Goal: Information Seeking & Learning: Learn about a topic

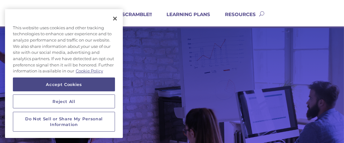
scroll to position [56, 0]
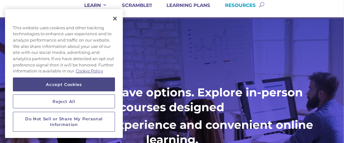
click at [247, 2] on link "RESOURCES" at bounding box center [236, 9] width 39 height 15
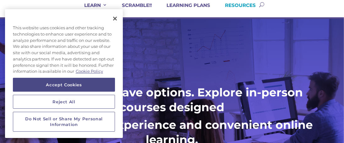
click at [242, 6] on link "RESOURCES" at bounding box center [236, 9] width 39 height 15
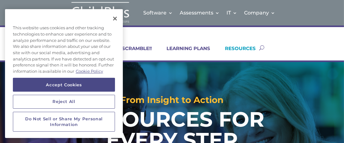
click at [116, 23] on button "Close" at bounding box center [115, 19] width 14 height 14
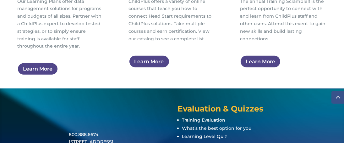
scroll to position [427, 0]
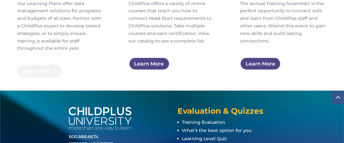
click at [31, 70] on link "Learn More" at bounding box center [39, 71] width 44 height 13
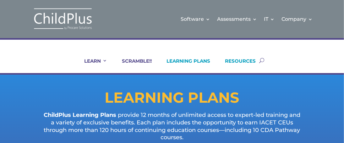
click at [248, 62] on link "RESOURCES" at bounding box center [236, 65] width 39 height 15
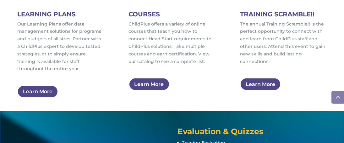
scroll to position [396, 0]
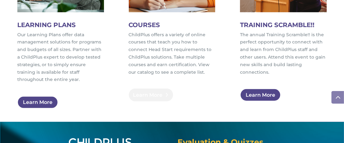
click at [156, 94] on link "Learn More" at bounding box center [151, 94] width 44 height 13
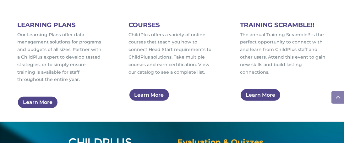
scroll to position [396, 0]
